Goal: Contribute content: Contribute content

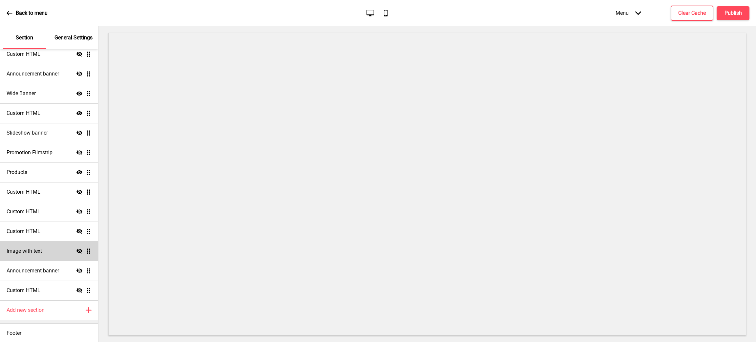
scroll to position [58, 0]
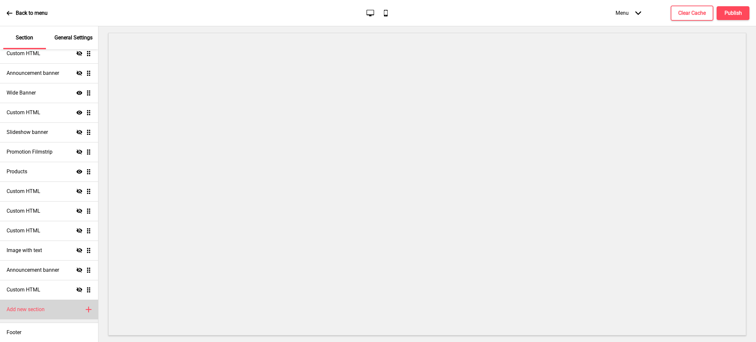
click at [62, 310] on div "Add new section Plus" at bounding box center [49, 310] width 98 height 20
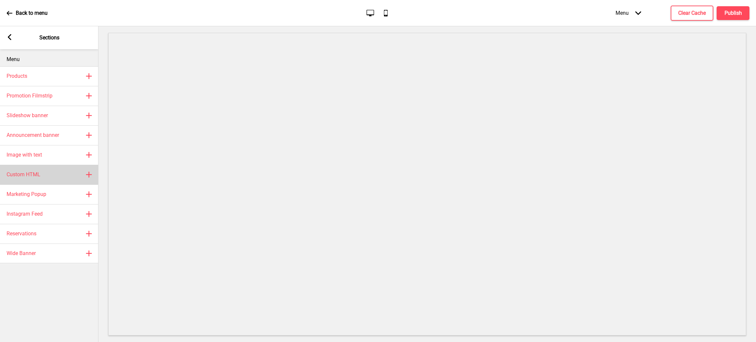
click at [48, 174] on div "Custom HTML Plus" at bounding box center [49, 175] width 98 height 20
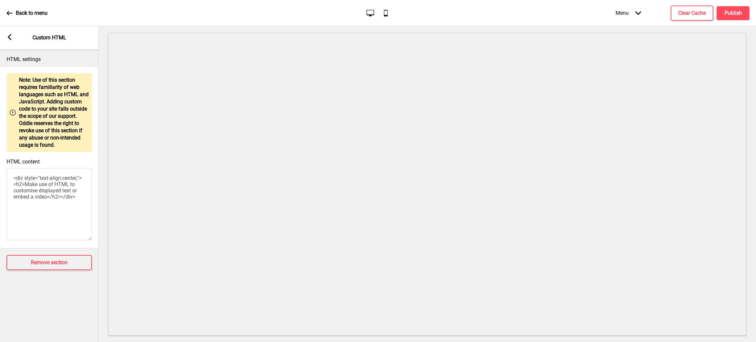
drag, startPoint x: 57, startPoint y: 203, endPoint x: 10, endPoint y: 179, distance: 52.2
click at [10, 179] on textarea "<div style="text-align:center;"><h2>Make use of HTML to customise displayed tex…" at bounding box center [49, 204] width 85 height 72
paste textarea "class="container container-background"> <div class="wrapper"> <div style="text-…"
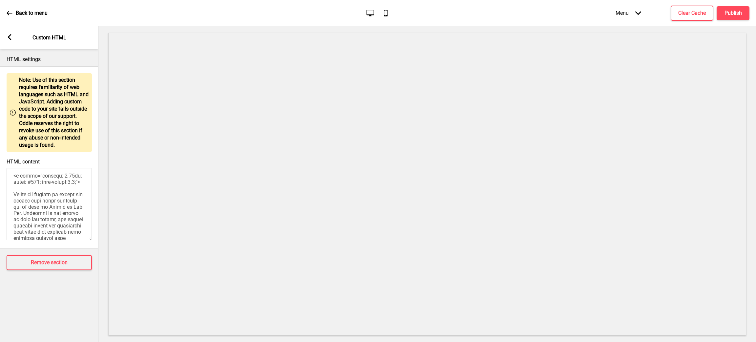
scroll to position [0, 0]
drag, startPoint x: 37, startPoint y: 233, endPoint x: 3, endPoint y: 167, distance: 73.8
click at [3, 167] on div "HTML content" at bounding box center [49, 200] width 98 height 90
type textarea "</style>"
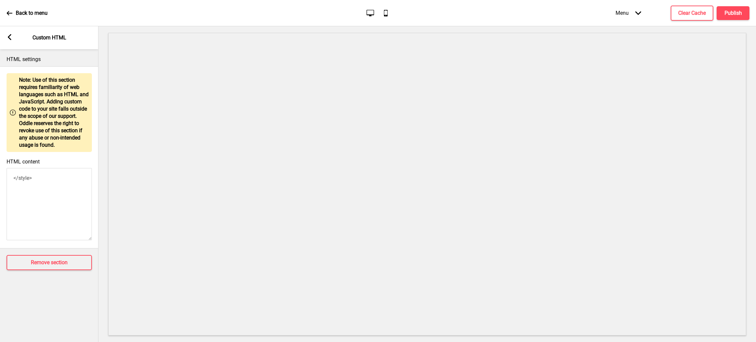
drag, startPoint x: 36, startPoint y: 183, endPoint x: 12, endPoint y: 178, distance: 23.7
click at [12, 178] on textarea "</style>" at bounding box center [49, 204] width 85 height 72
paste textarea "<div class="container container-background"> <div class="wrapper"> <div style="…"
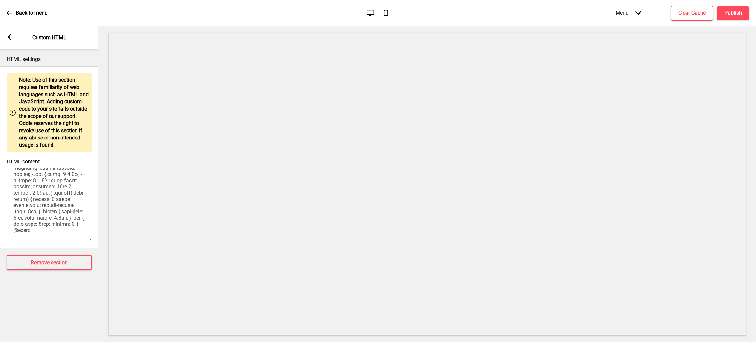
scroll to position [470, 0]
type textarea "<div class="container container-background"> <div class="wrapper"> <div style="…"
click at [729, 13] on h4 "Publish" at bounding box center [732, 13] width 17 height 7
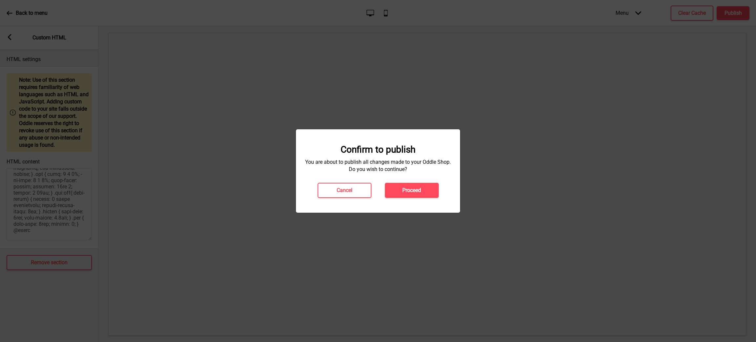
click at [423, 199] on div "Confirm to publish You are about to publish all changes made to your Oddle Shop…" at bounding box center [378, 170] width 164 height 83
click at [423, 192] on button "Proceed" at bounding box center [412, 190] width 54 height 15
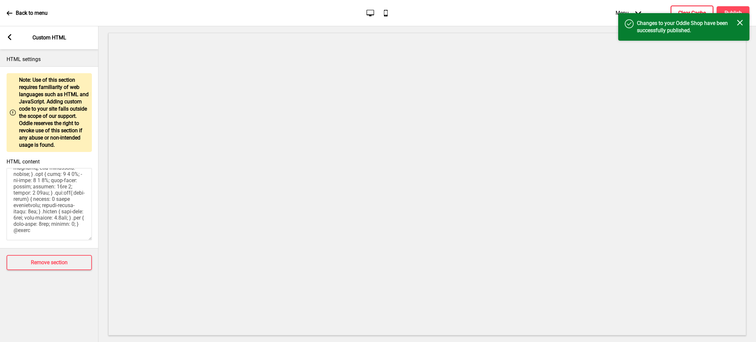
click at [690, 8] on button "Clear Cache" at bounding box center [692, 13] width 43 height 15
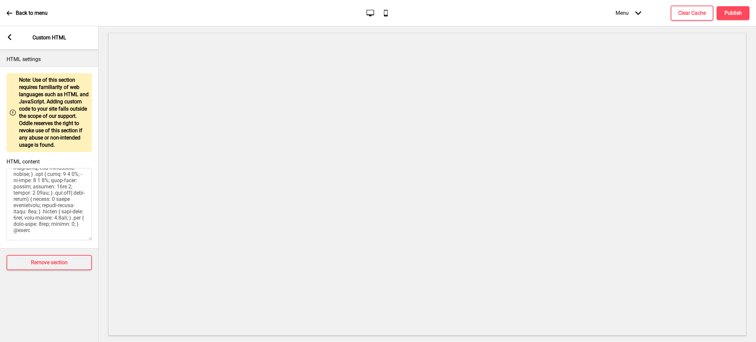
click at [44, 233] on textarea "HTML content" at bounding box center [49, 204] width 85 height 72
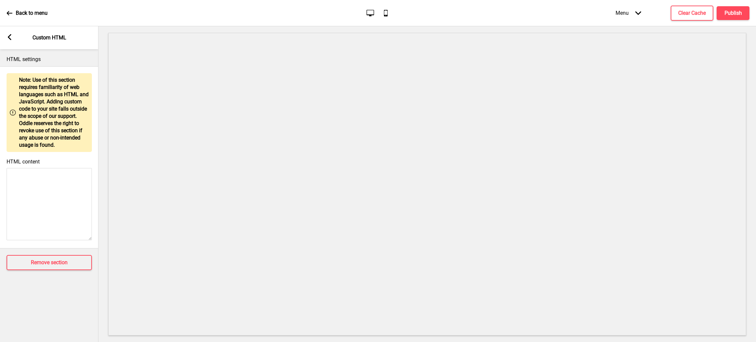
scroll to position [0, 0]
paste textarea "<div class="container container-background"> <div class="wrapper"> <div style="…"
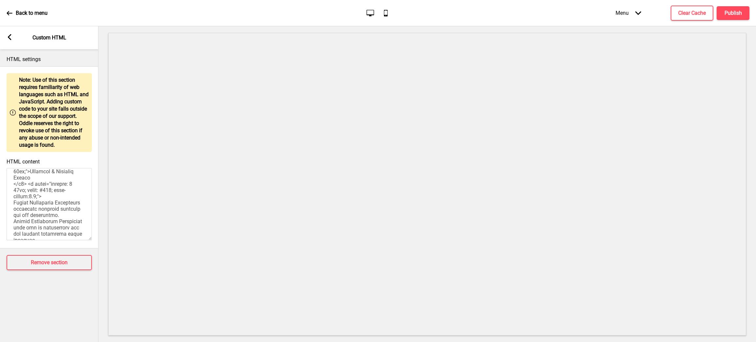
scroll to position [37, 0]
click at [13, 216] on textarea "HTML content" at bounding box center [49, 204] width 85 height 72
click at [12, 205] on textarea "HTML content" at bounding box center [49, 204] width 85 height 72
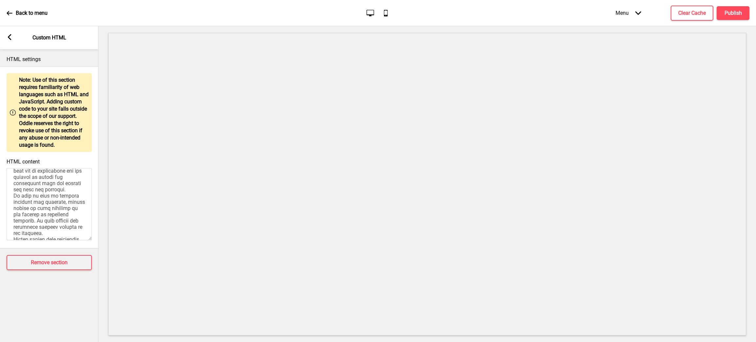
click at [11, 226] on textarea "HTML content" at bounding box center [49, 204] width 85 height 72
click at [13, 224] on textarea "HTML content" at bounding box center [49, 204] width 85 height 72
click at [12, 204] on textarea "HTML content" at bounding box center [49, 204] width 85 height 72
click at [45, 197] on textarea "HTML content" at bounding box center [49, 204] width 85 height 72
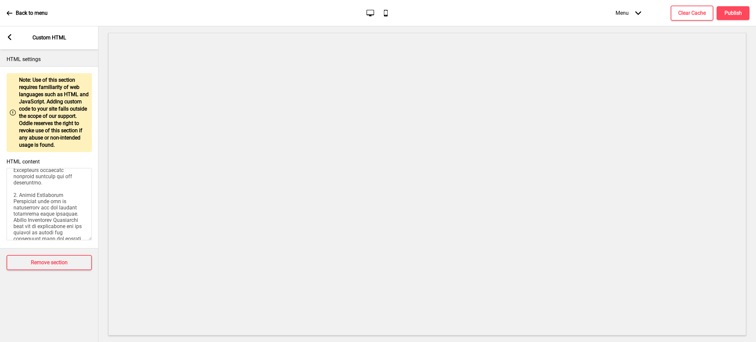
paste textarea "</div>"
click at [14, 200] on textarea "HTML content" at bounding box center [49, 204] width 85 height 72
click at [65, 228] on textarea "HTML content" at bounding box center [49, 204] width 85 height 72
click at [73, 197] on textarea "HTML content" at bounding box center [49, 204] width 85 height 72
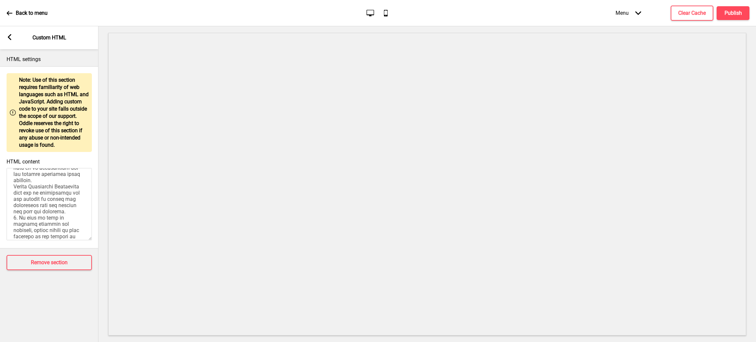
paste textarea "</div>"
click at [55, 174] on textarea "HTML content" at bounding box center [49, 204] width 85 height 72
paste textarea "</br>"
drag, startPoint x: 36, startPoint y: 208, endPoint x: 14, endPoint y: 206, distance: 21.7
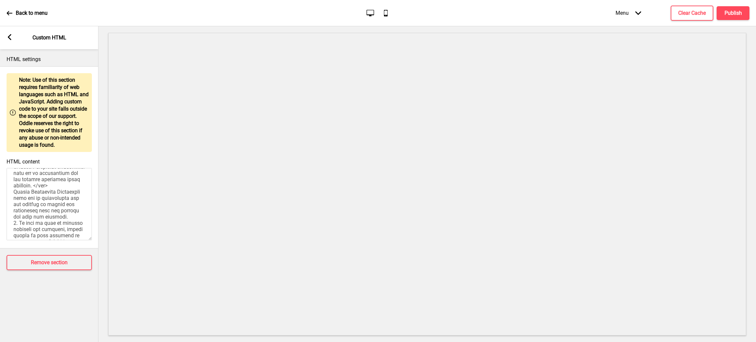
click at [14, 206] on textarea "HTML content" at bounding box center [49, 204] width 85 height 72
paste textarea "br"
click at [13, 213] on textarea "HTML content" at bounding box center [49, 204] width 85 height 72
click at [43, 205] on textarea "HTML content" at bounding box center [49, 204] width 85 height 72
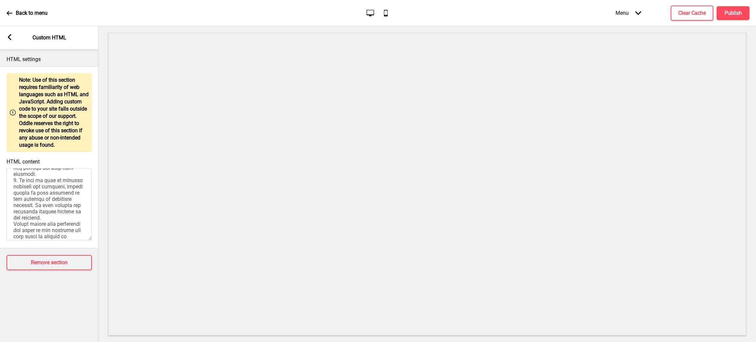
paste textarea "</br>"
click at [15, 210] on textarea "HTML content" at bounding box center [49, 204] width 85 height 72
click at [13, 196] on textarea "HTML content" at bounding box center [49, 204] width 85 height 72
click at [79, 188] on textarea "HTML content" at bounding box center [49, 204] width 85 height 72
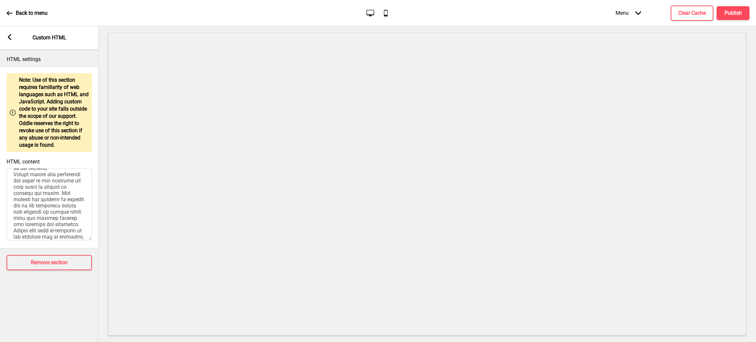
paste textarea "</br>"
click at [12, 218] on textarea "HTML content" at bounding box center [49, 204] width 85 height 72
click at [28, 205] on textarea "HTML content" at bounding box center [49, 204] width 85 height 72
paste textarea "</br>"
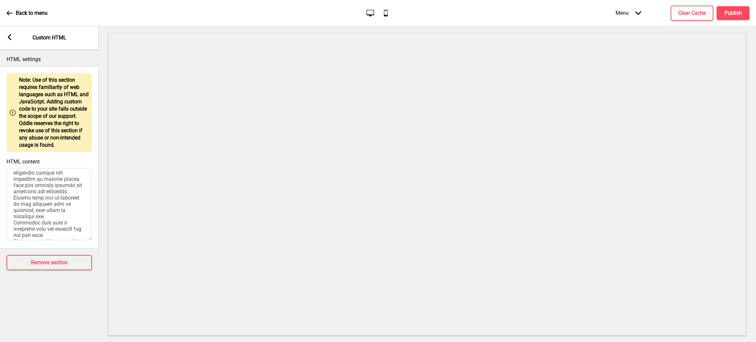
click at [47, 173] on textarea "HTML content" at bounding box center [49, 204] width 85 height 72
paste textarea "</br>"
click at [43, 206] on textarea "HTML content" at bounding box center [49, 204] width 85 height 72
click at [42, 203] on textarea "HTML content" at bounding box center [49, 204] width 85 height 72
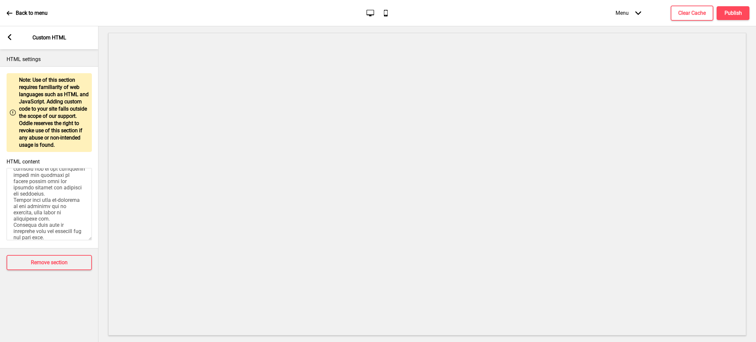
click at [28, 206] on textarea "HTML content" at bounding box center [49, 204] width 85 height 72
click at [45, 173] on textarea "HTML content" at bounding box center [49, 204] width 85 height 72
click at [13, 209] on textarea "HTML content" at bounding box center [49, 204] width 85 height 72
click at [77, 201] on textarea "HTML content" at bounding box center [49, 204] width 85 height 72
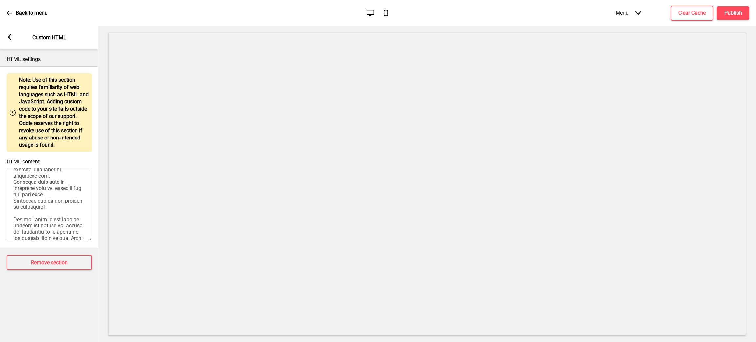
paste textarea "</br>"
click at [12, 216] on textarea "HTML content" at bounding box center [49, 204] width 85 height 72
click at [13, 196] on textarea "HTML content" at bounding box center [49, 204] width 85 height 72
click at [51, 186] on textarea "HTML content" at bounding box center [49, 204] width 85 height 72
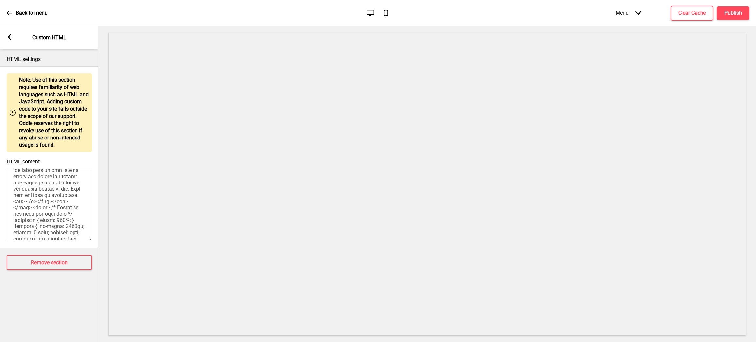
paste textarea "</br>"
click at [46, 187] on textarea "HTML content" at bounding box center [49, 204] width 85 height 72
click at [63, 188] on textarea "HTML content" at bounding box center [49, 204] width 85 height 72
paste textarea "</br>"
click at [12, 196] on textarea "HTML content" at bounding box center [49, 204] width 85 height 72
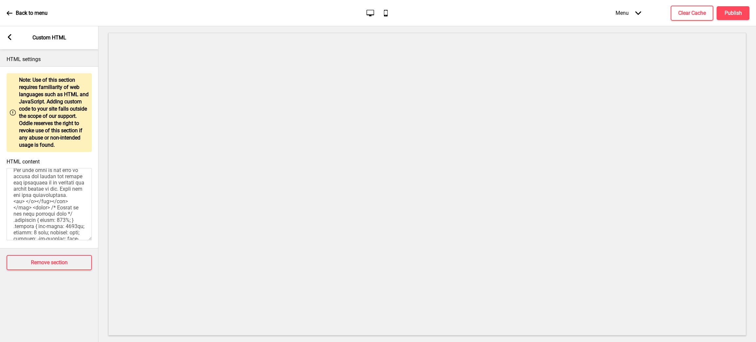
click at [67, 223] on textarea "HTML content" at bounding box center [49, 204] width 85 height 72
click at [11, 214] on textarea "HTML content" at bounding box center [49, 204] width 85 height 72
click at [15, 196] on textarea "HTML content" at bounding box center [49, 204] width 85 height 72
click at [70, 222] on textarea "HTML content" at bounding box center [49, 204] width 85 height 72
paste textarea "</br>"
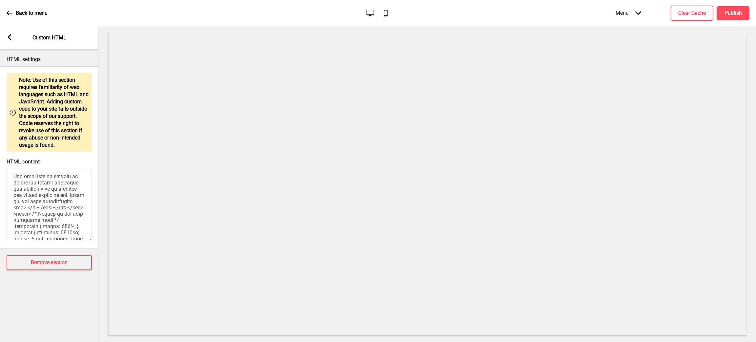
paste textarea "</br>"
click at [31, 210] on textarea "HTML content" at bounding box center [49, 204] width 85 height 72
click at [35, 209] on textarea "HTML content" at bounding box center [49, 204] width 85 height 72
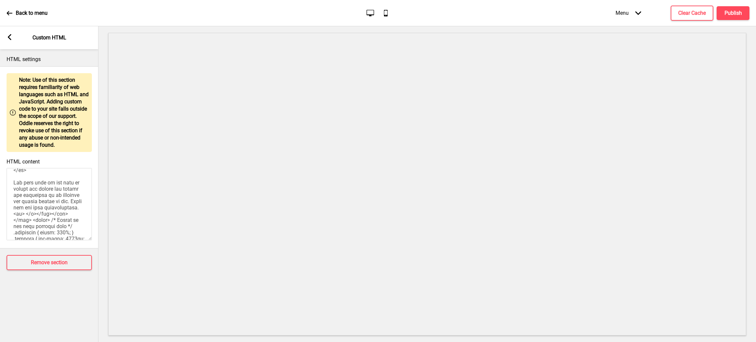
click at [64, 188] on textarea "HTML content" at bounding box center [49, 204] width 85 height 72
click at [14, 180] on textarea "HTML content" at bounding box center [49, 204] width 85 height 72
click at [15, 219] on textarea "HTML content" at bounding box center [49, 204] width 85 height 72
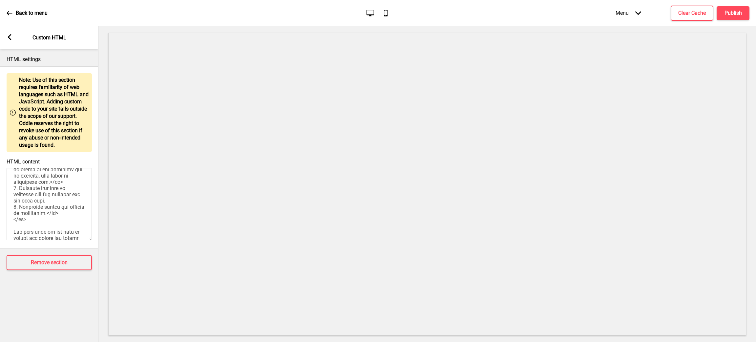
click at [14, 219] on textarea "HTML content" at bounding box center [49, 204] width 85 height 72
click at [76, 208] on textarea "HTML content" at bounding box center [49, 204] width 85 height 72
paste textarea "</br>"
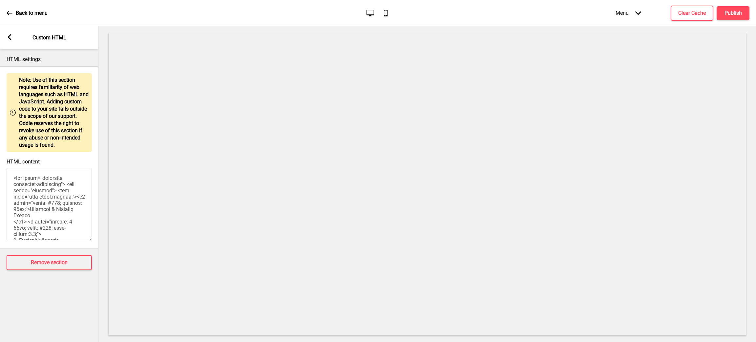
drag, startPoint x: 13, startPoint y: 200, endPoint x: 46, endPoint y: 204, distance: 32.4
click at [46, 204] on textarea "HTML content" at bounding box center [49, 204] width 85 height 72
click at [63, 184] on textarea "HTML content" at bounding box center [49, 204] width 85 height 72
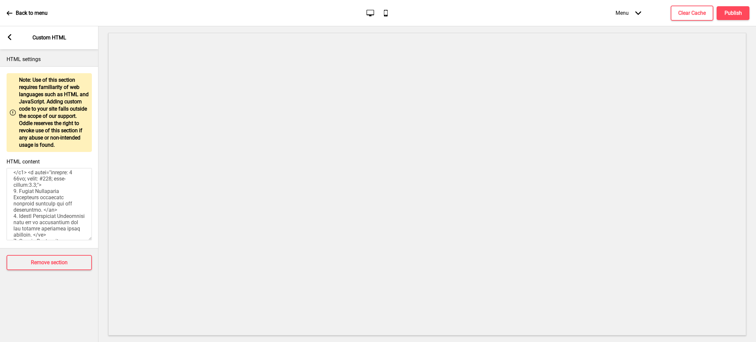
click at [60, 196] on textarea "HTML content" at bounding box center [49, 204] width 85 height 72
click at [57, 177] on textarea "HTML content" at bounding box center [49, 204] width 85 height 72
click at [51, 196] on textarea "HTML content" at bounding box center [49, 204] width 85 height 72
paste textarea "<div style="text-align:center;">"
click at [45, 203] on textarea "HTML content" at bounding box center [49, 204] width 85 height 72
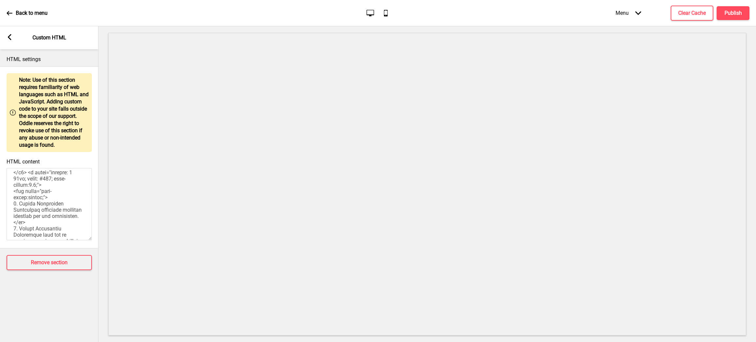
click at [33, 211] on textarea "HTML content" at bounding box center [49, 204] width 85 height 72
click at [48, 209] on textarea "HTML content" at bounding box center [49, 204] width 85 height 72
drag, startPoint x: 44, startPoint y: 234, endPoint x: 13, endPoint y: 166, distance: 74.6
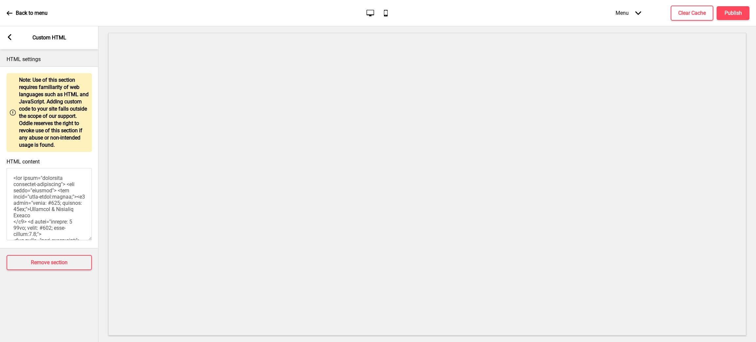
click at [13, 166] on div "HTML content" at bounding box center [49, 200] width 98 height 90
type textarea "<div class="container container-background"> <div class="wrapper"> <div style="…"
